Goal: Check status

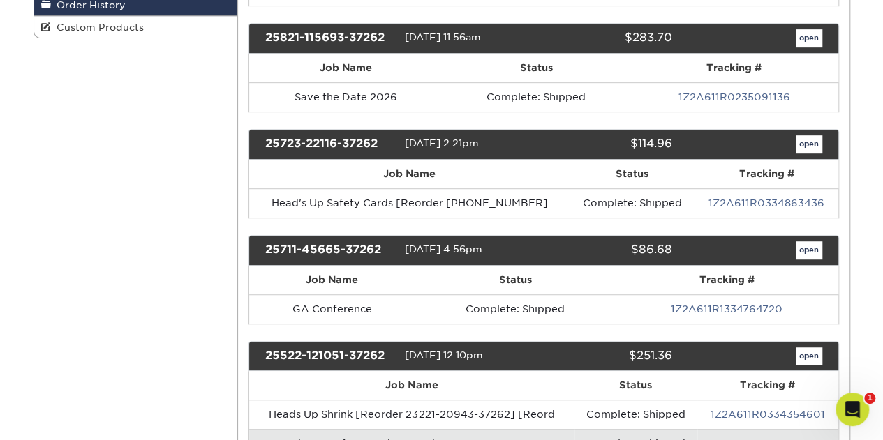
scroll to position [297, 0]
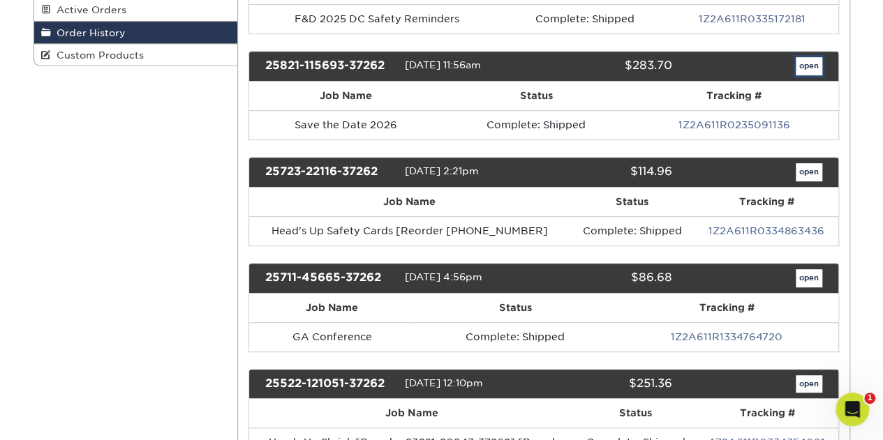
click at [800, 62] on link "open" at bounding box center [808, 66] width 27 height 18
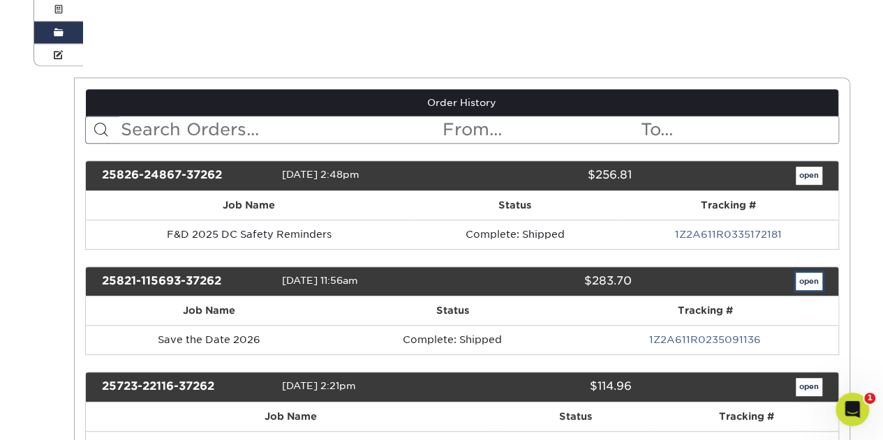
scroll to position [0, 0]
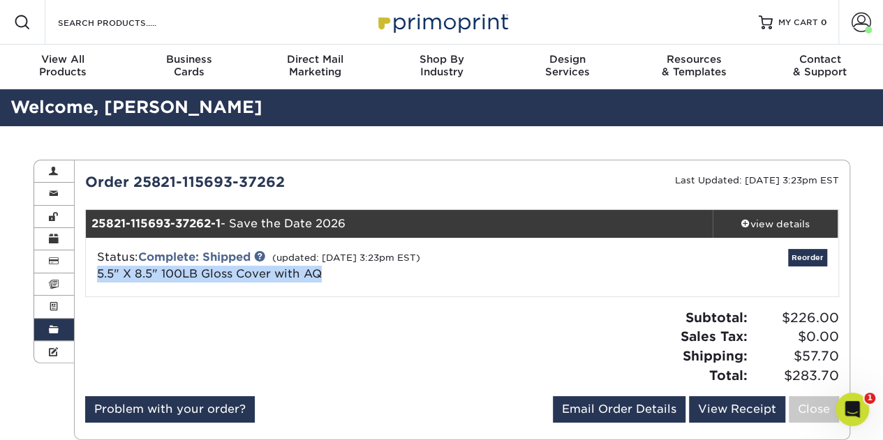
drag, startPoint x: 331, startPoint y: 269, endPoint x: 94, endPoint y: 275, distance: 236.6
click at [94, 275] on div "Status: Complete: Shipped (updated: [DATE] 3:23pm EST) 5.5" X 8.5" 100LB Gloss …" at bounding box center [337, 265] width 500 height 33
copy link "5.5" X 8.5" 100LB Gloss Cover with AQ"
click at [745, 222] on span at bounding box center [745, 223] width 10 height 10
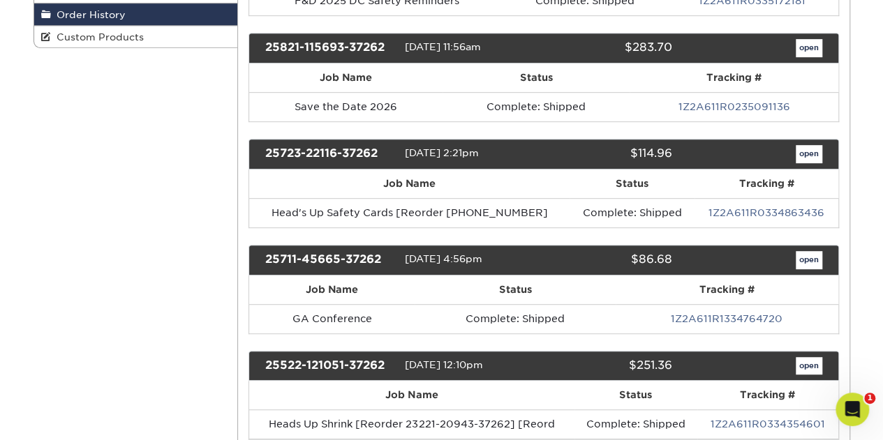
scroll to position [338, 0]
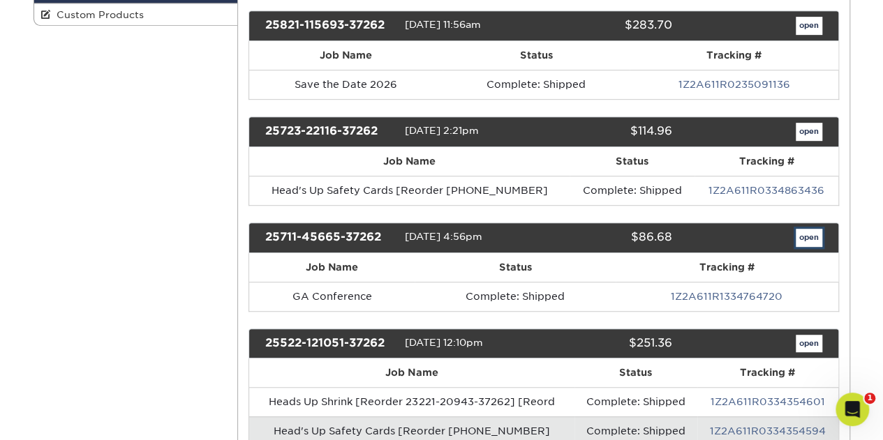
click at [812, 234] on link "open" at bounding box center [808, 238] width 27 height 18
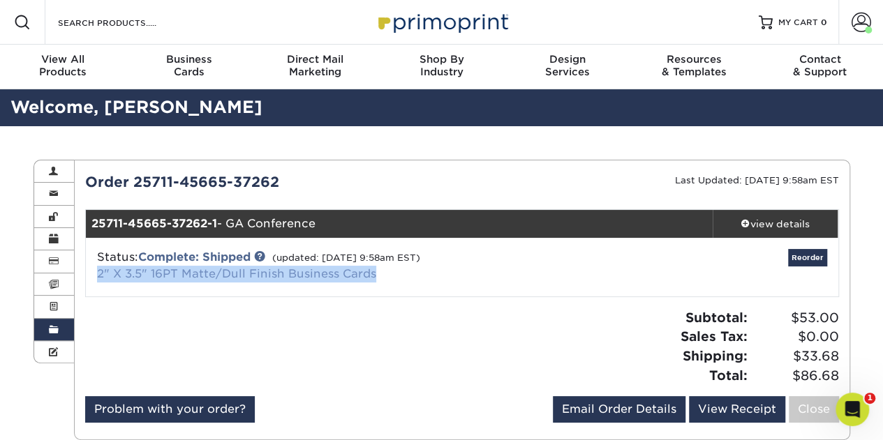
drag, startPoint x: 394, startPoint y: 277, endPoint x: 96, endPoint y: 279, distance: 297.2
click at [96, 279] on div "Status: Complete: Shipped (updated: 07/18/2025 9:58am EST) 2" X 3.5" 16PT Matte…" at bounding box center [337, 265] width 500 height 33
copy link "2" X 3.5" 16PT Matte/Dull Finish Business Cards"
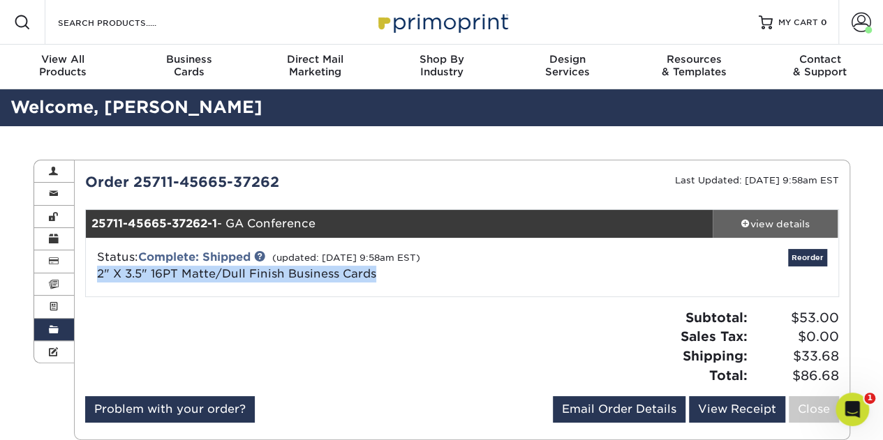
click at [747, 223] on span at bounding box center [745, 223] width 10 height 10
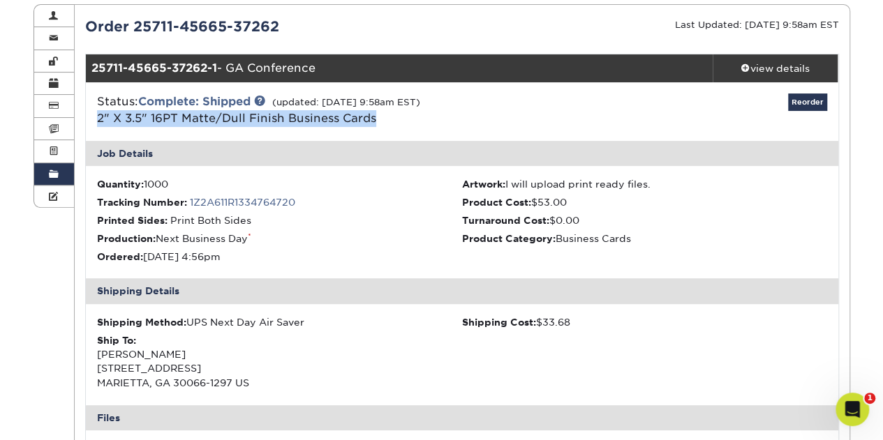
scroll to position [149, 0]
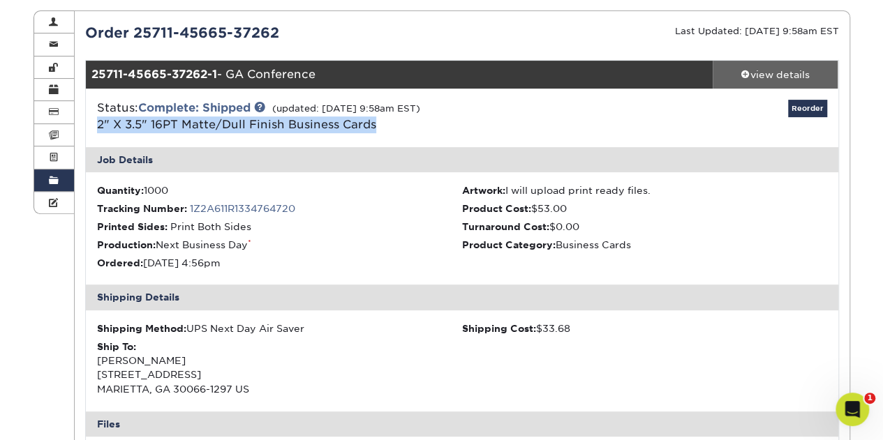
click at [746, 75] on span at bounding box center [745, 74] width 10 height 10
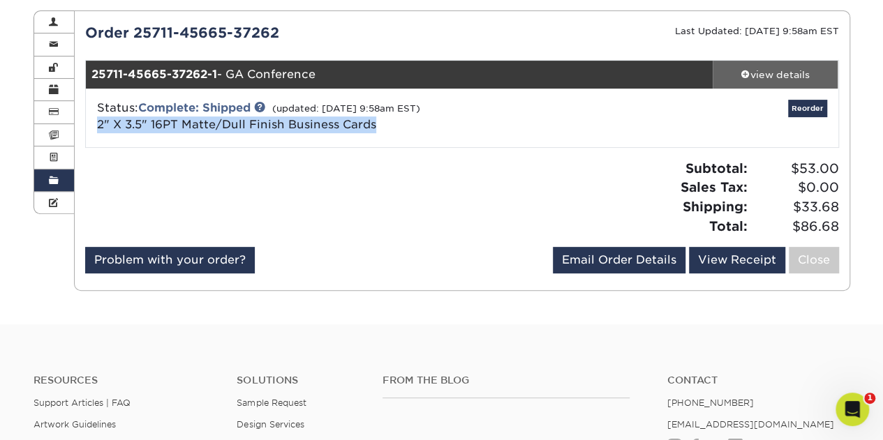
click at [746, 75] on span at bounding box center [745, 74] width 10 height 10
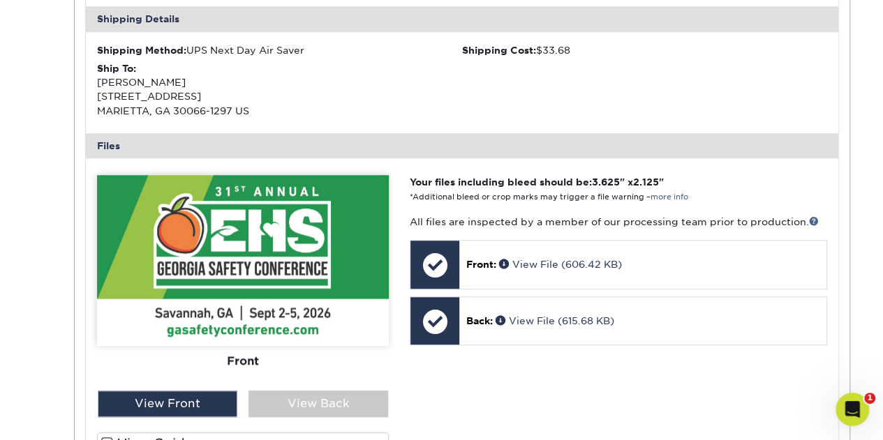
scroll to position [433, 0]
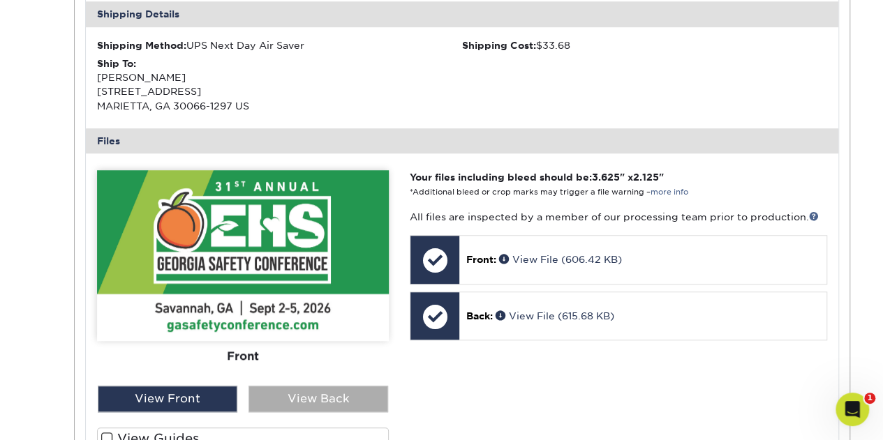
click at [324, 396] on div "View Back" at bounding box center [318, 399] width 140 height 27
